Goal: Task Accomplishment & Management: Complete application form

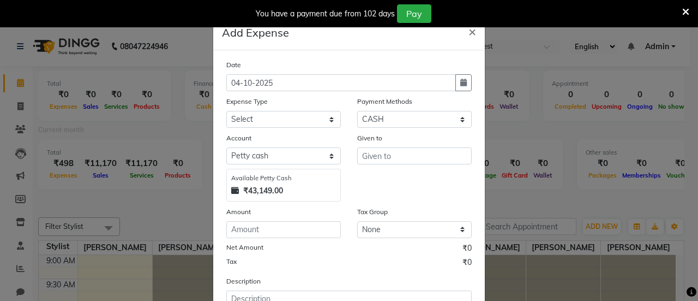
select select "1"
select select "7486"
click at [460, 85] on icon "button" at bounding box center [463, 83] width 7 height 8
select select "10"
select select "2025"
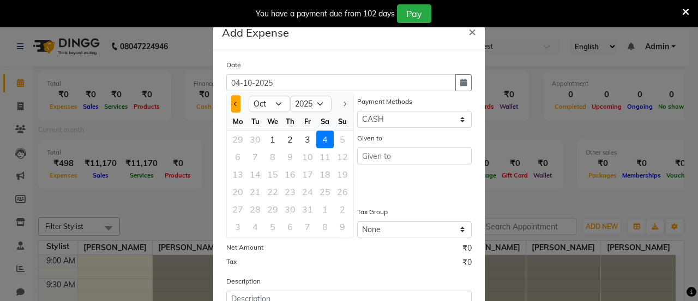
click at [231, 100] on button "Previous month" at bounding box center [235, 103] width 9 height 17
select select "9"
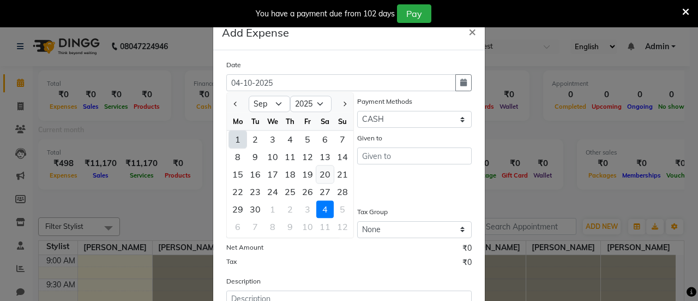
click at [320, 174] on div "20" at bounding box center [324, 173] width 17 height 17
type input "20-09-2025"
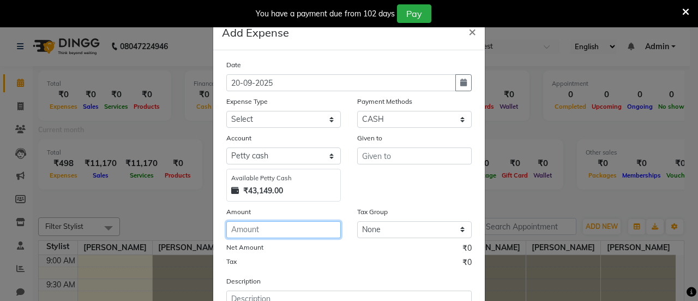
click at [294, 232] on input "number" at bounding box center [283, 229] width 115 height 17
type input "110"
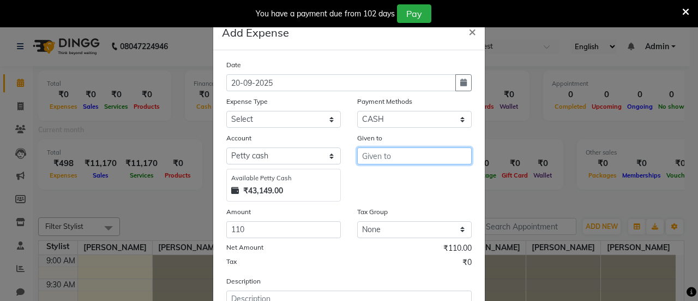
click at [379, 159] on input "text" at bounding box center [414, 155] width 115 height 17
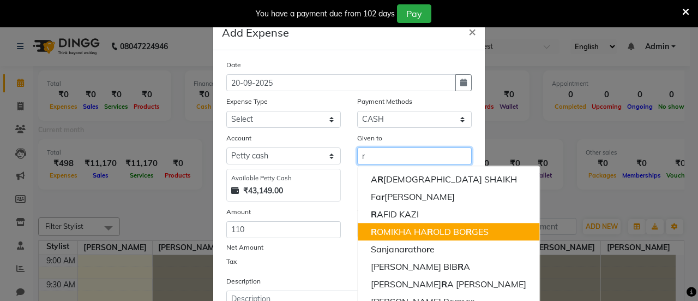
click at [381, 233] on ngb-highlight "R OMIKHA HA R OLD BO R GES" at bounding box center [430, 231] width 118 height 11
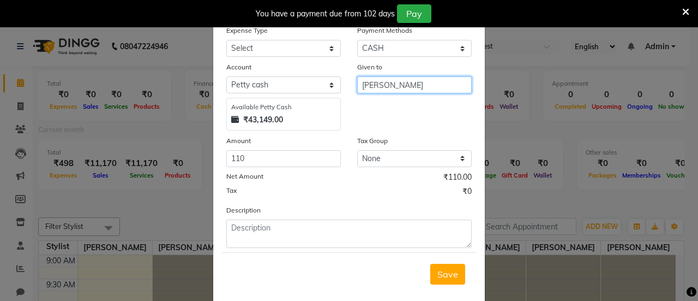
scroll to position [88, 0]
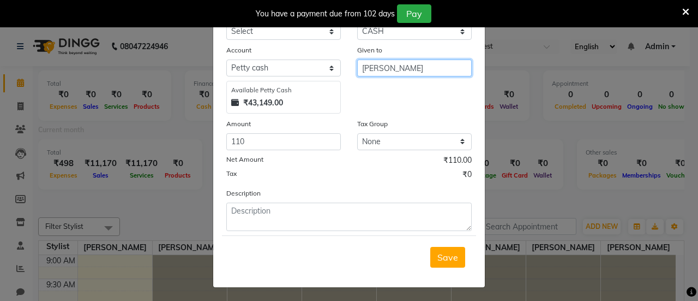
type input "[PERSON_NAME]"
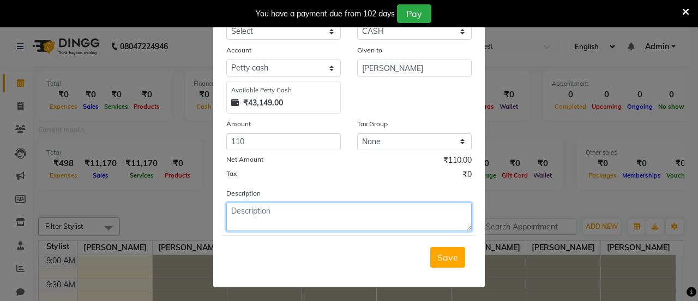
click at [354, 216] on textarea at bounding box center [349, 216] width 246 height 28
type textarea "water"
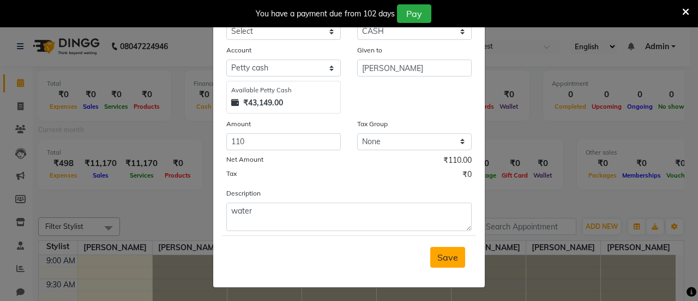
click at [448, 252] on span "Save" at bounding box center [448, 257] width 21 height 11
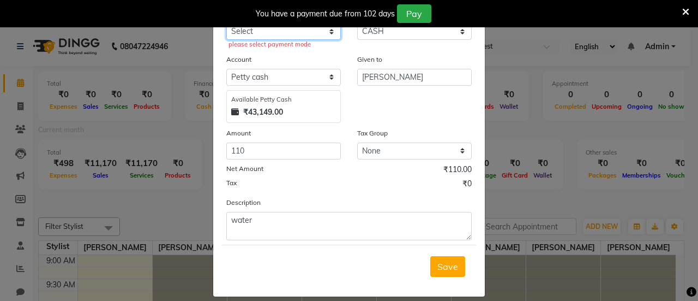
click at [313, 34] on select "Select Advance Salary Bank charges Car maintenance Cash transfer to bank Cash t…" at bounding box center [283, 31] width 115 height 17
select select "18"
click at [226, 23] on select "Select Advance Salary Bank charges Car maintenance Cash transfer to bank Cash t…" at bounding box center [283, 31] width 115 height 17
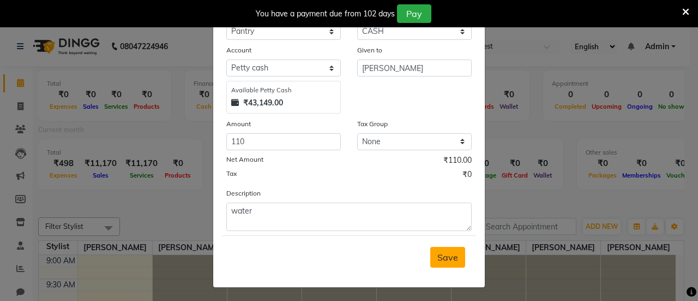
click at [445, 255] on span "Save" at bounding box center [448, 257] width 21 height 11
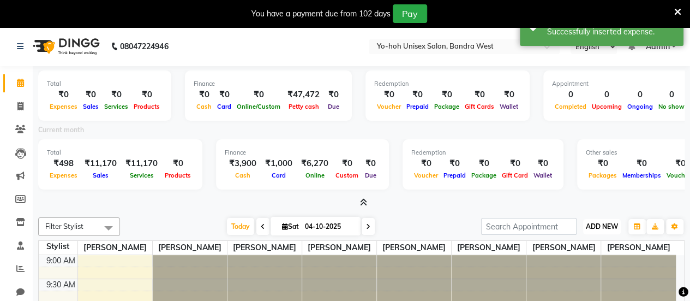
click at [605, 222] on span "ADD NEW" at bounding box center [602, 226] width 32 height 8
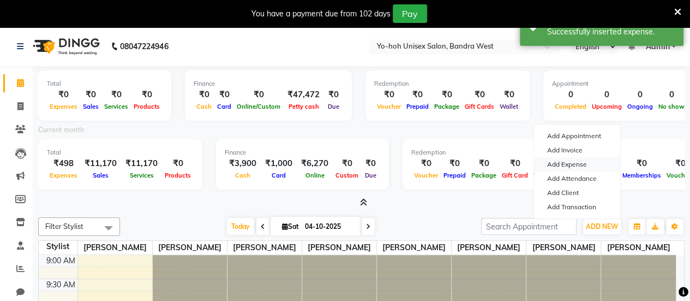
click at [581, 164] on link "Add Expense" at bounding box center [577, 164] width 86 height 14
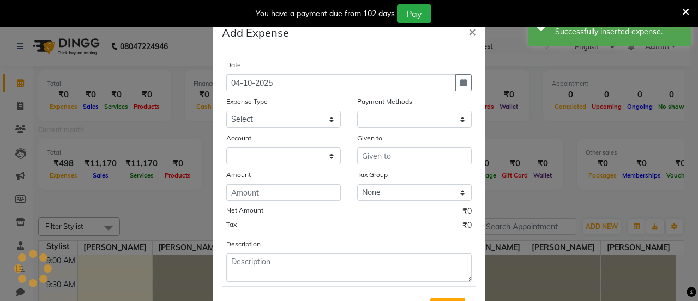
select select "1"
select select "7486"
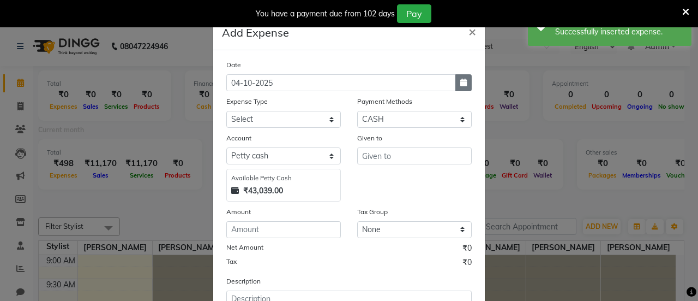
click at [460, 83] on icon "button" at bounding box center [463, 83] width 7 height 8
select select "10"
select select "2025"
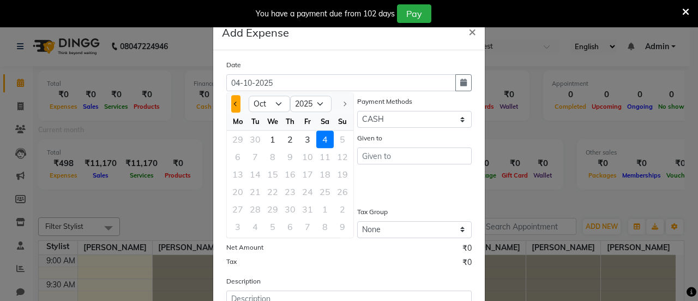
click at [231, 104] on button "Previous month" at bounding box center [235, 103] width 9 height 17
select select "9"
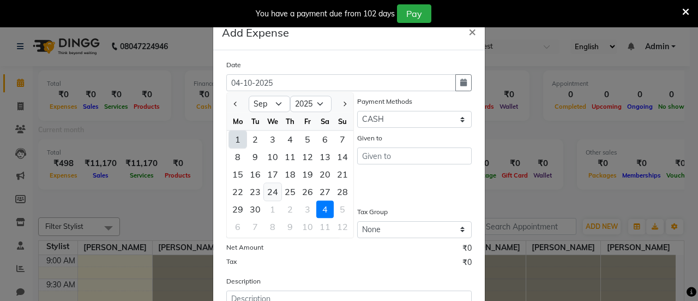
click at [266, 193] on div "24" at bounding box center [272, 191] width 17 height 17
type input "[DATE]"
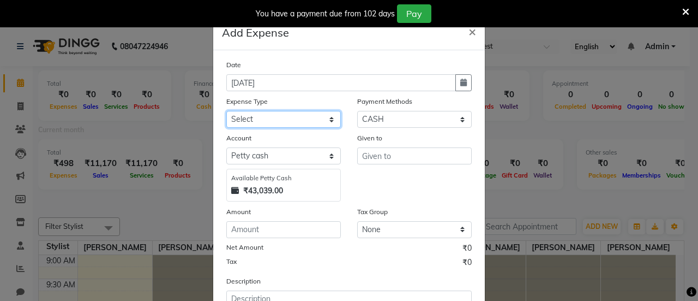
click at [285, 124] on select "Select Advance Salary Bank charges Car maintenance Cash transfer to bank Cash t…" at bounding box center [283, 119] width 115 height 17
select select "18"
click at [226, 111] on select "Select Advance Salary Bank charges Car maintenance Cash transfer to bank Cash t…" at bounding box center [283, 119] width 115 height 17
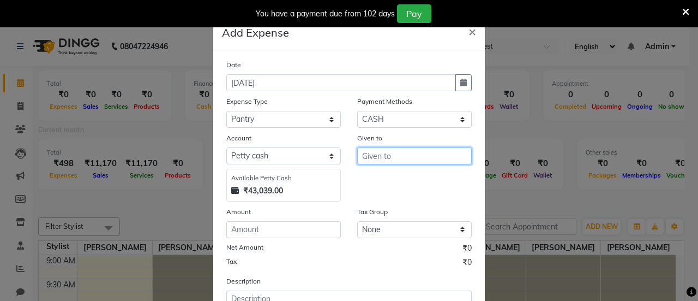
click at [370, 155] on input "text" at bounding box center [414, 155] width 115 height 17
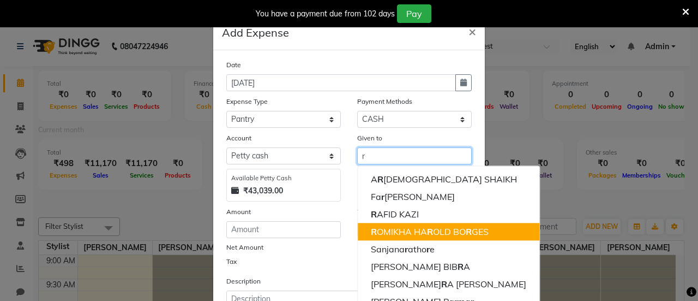
click at [398, 226] on ngb-highlight "R OMIKHA HA R OLD BO R GES" at bounding box center [430, 231] width 118 height 11
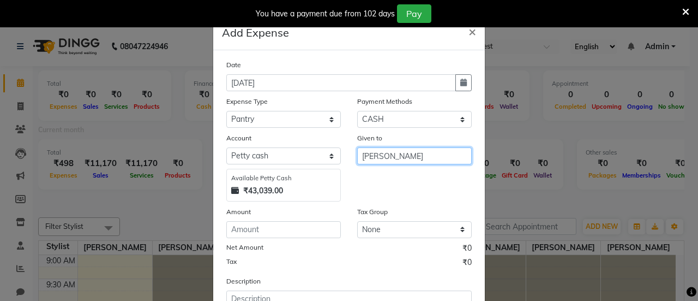
type input "[PERSON_NAME]"
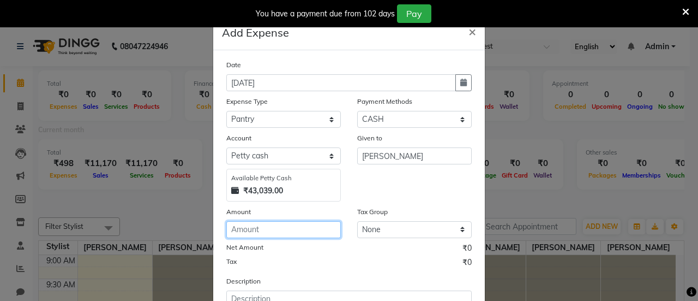
click at [292, 232] on input "number" at bounding box center [283, 229] width 115 height 17
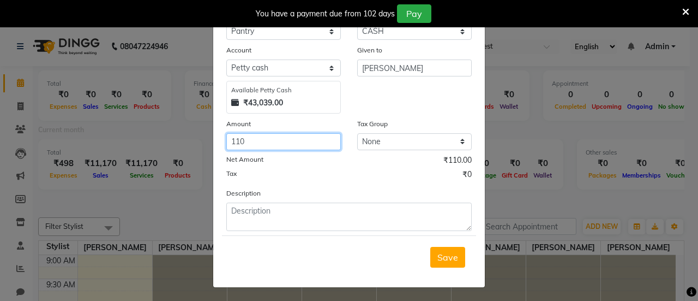
type input "110"
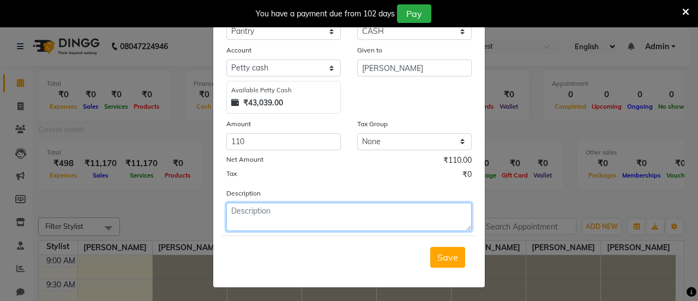
click at [276, 214] on textarea at bounding box center [349, 216] width 246 height 28
type textarea "water"
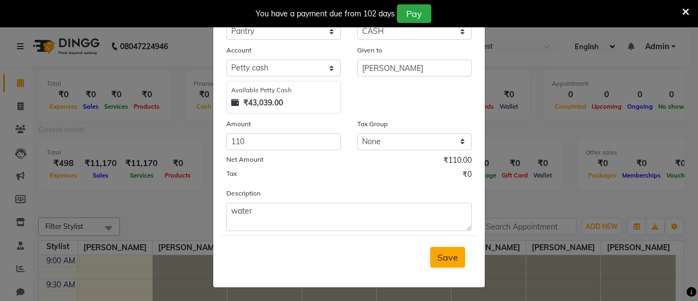
click at [446, 253] on span "Save" at bounding box center [448, 257] width 21 height 11
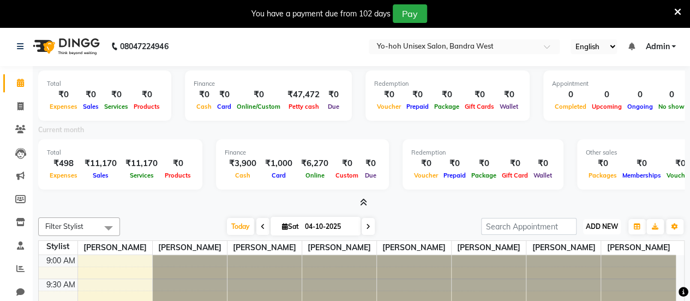
click at [610, 226] on span "ADD NEW" at bounding box center [602, 226] width 32 height 8
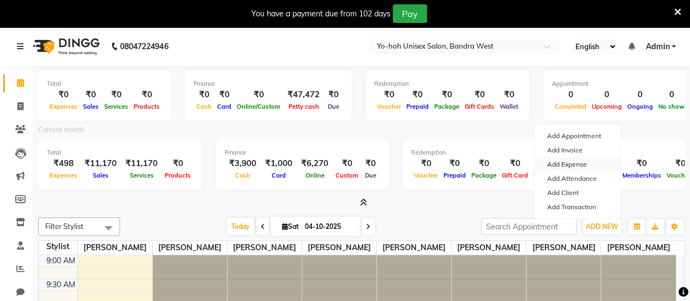
click at [582, 164] on link "Add Expense" at bounding box center [577, 164] width 86 height 14
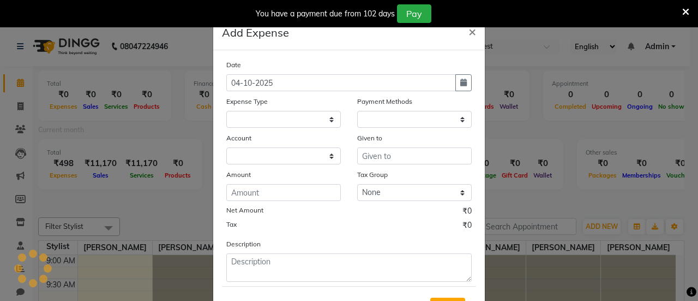
select select "1"
select select "7486"
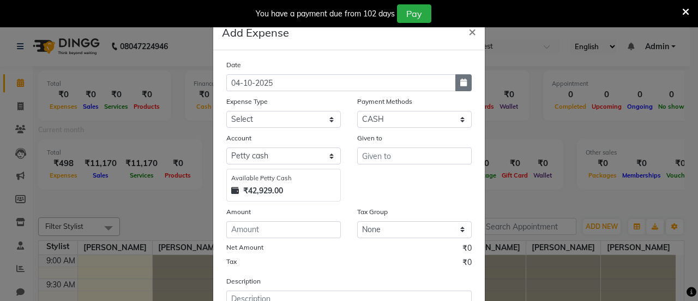
click at [458, 89] on button "button" at bounding box center [464, 82] width 16 height 17
select select "10"
select select "2025"
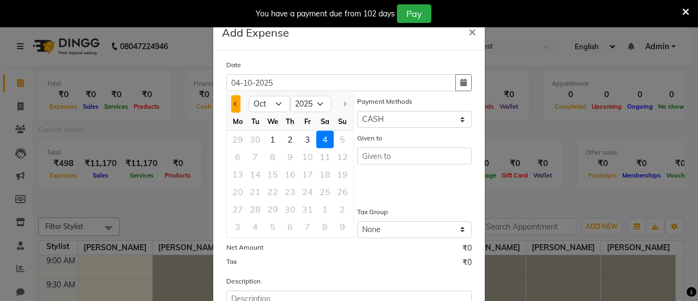
click at [231, 105] on button "Previous month" at bounding box center [235, 103] width 9 height 17
select select "9"
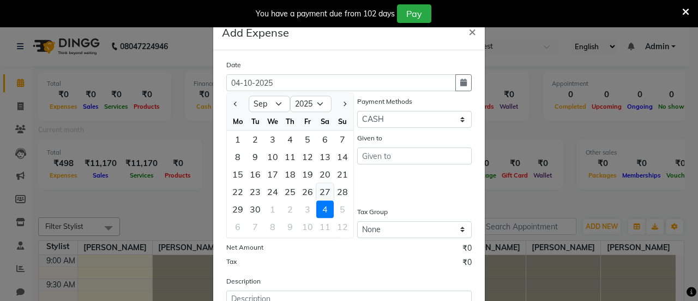
click at [318, 189] on div "27" at bounding box center [324, 191] width 17 height 17
type input "27-09-2025"
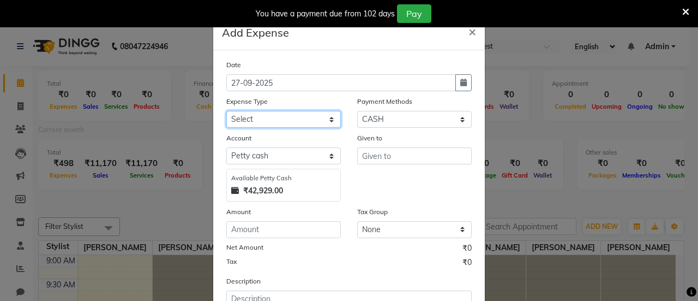
click at [322, 121] on select "Select Advance Salary Bank charges Car maintenance Cash transfer to bank Cash t…" at bounding box center [283, 119] width 115 height 17
click at [226, 111] on select "Select Advance Salary Bank charges Car maintenance Cash transfer to bank Cash t…" at bounding box center [283, 119] width 115 height 17
click at [302, 123] on select "Select Advance Salary Bank charges Car maintenance Cash transfer to bank Cash t…" at bounding box center [283, 119] width 115 height 17
select select "18"
click at [226, 111] on select "Select Advance Salary Bank charges Car maintenance Cash transfer to bank Cash t…" at bounding box center [283, 119] width 115 height 17
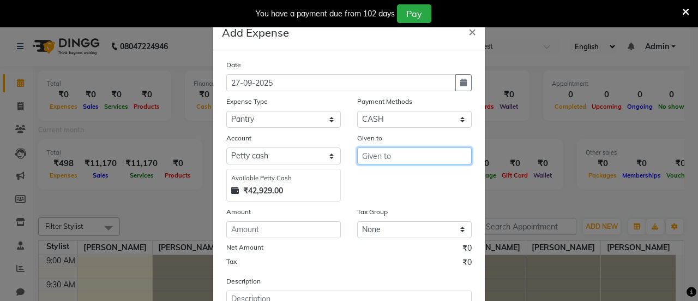
click at [398, 158] on input "text" at bounding box center [414, 155] width 115 height 17
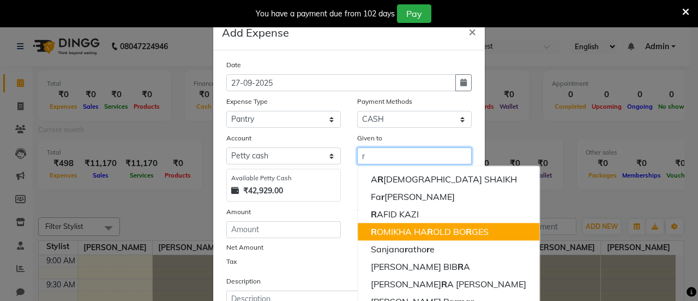
click at [415, 229] on ngb-highlight "R OMIKHA HA R OLD BO R GES" at bounding box center [430, 231] width 118 height 11
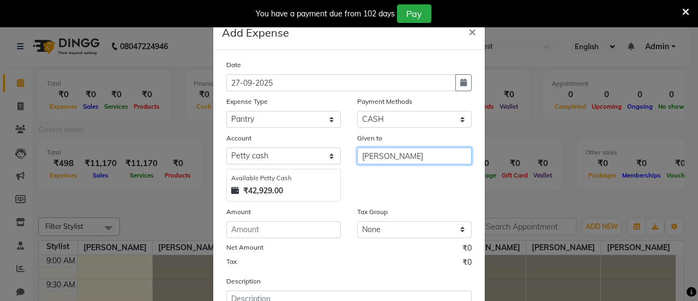
type input "[PERSON_NAME]"
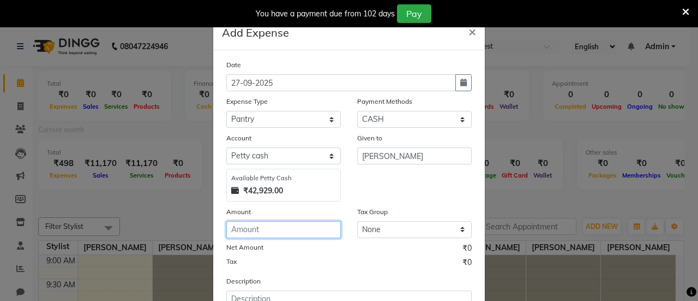
click at [296, 223] on input "number" at bounding box center [283, 229] width 115 height 17
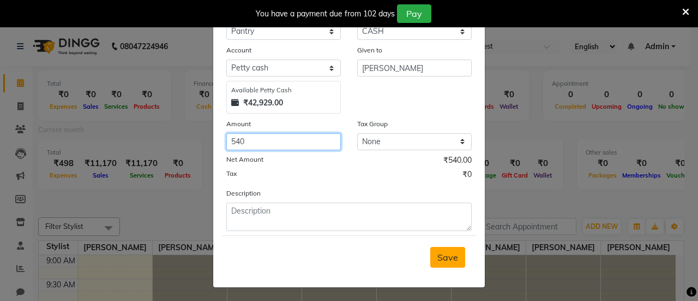
type input "540"
click at [452, 256] on span "Save" at bounding box center [448, 257] width 21 height 11
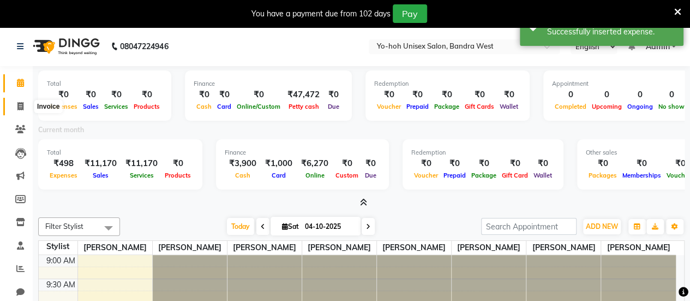
click at [18, 106] on icon at bounding box center [20, 106] width 6 height 8
select select "service"
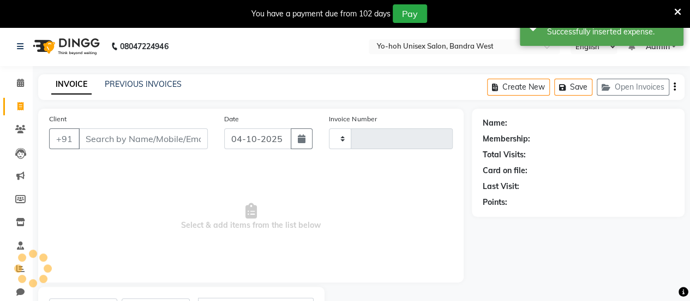
scroll to position [53, 0]
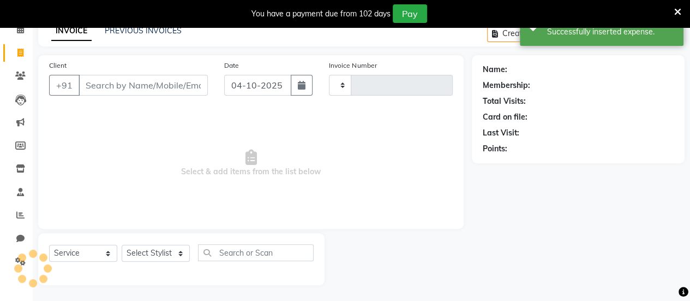
type input "0438"
select select "8364"
click at [144, 31] on link "PREVIOUS INVOICES" at bounding box center [143, 31] width 77 height 10
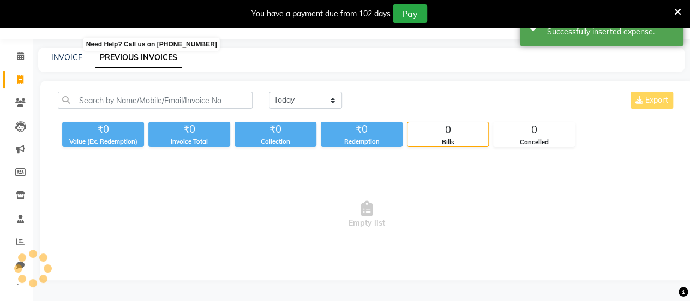
scroll to position [27, 0]
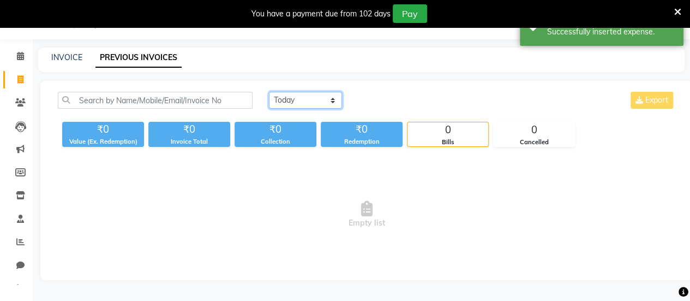
click at [316, 98] on select "[DATE] [DATE] Custom Range" at bounding box center [305, 100] width 73 height 17
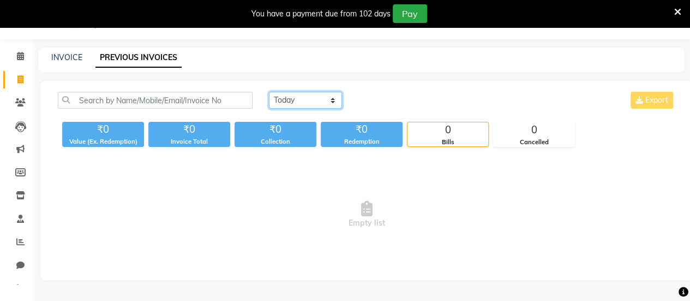
select select "range"
click at [269, 92] on select "[DATE] [DATE] Custom Range" at bounding box center [305, 100] width 73 height 17
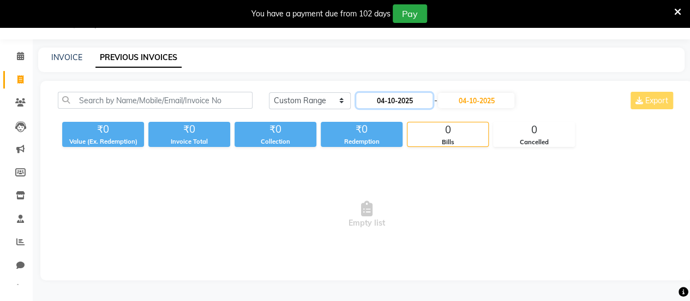
click at [389, 103] on input "04-10-2025" at bounding box center [394, 100] width 76 height 15
select select "10"
select select "2025"
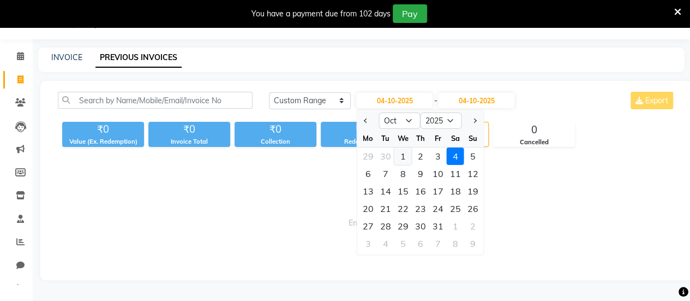
click at [402, 155] on div "1" at bounding box center [402, 155] width 17 height 17
type input "01-10-2025"
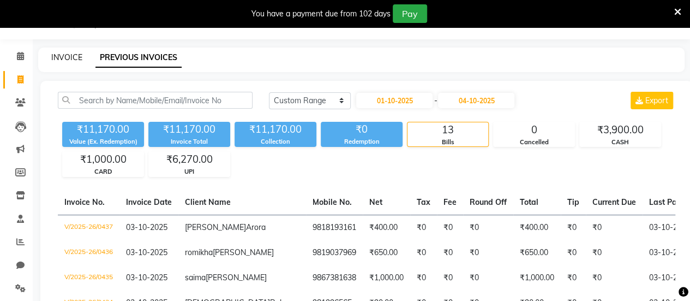
click at [65, 57] on link "INVOICE" at bounding box center [66, 57] width 31 height 10
select select "8364"
select select "service"
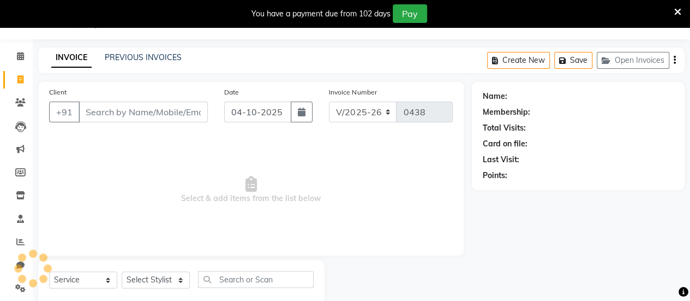
scroll to position [53, 0]
